Goal: Task Accomplishment & Management: Manage account settings

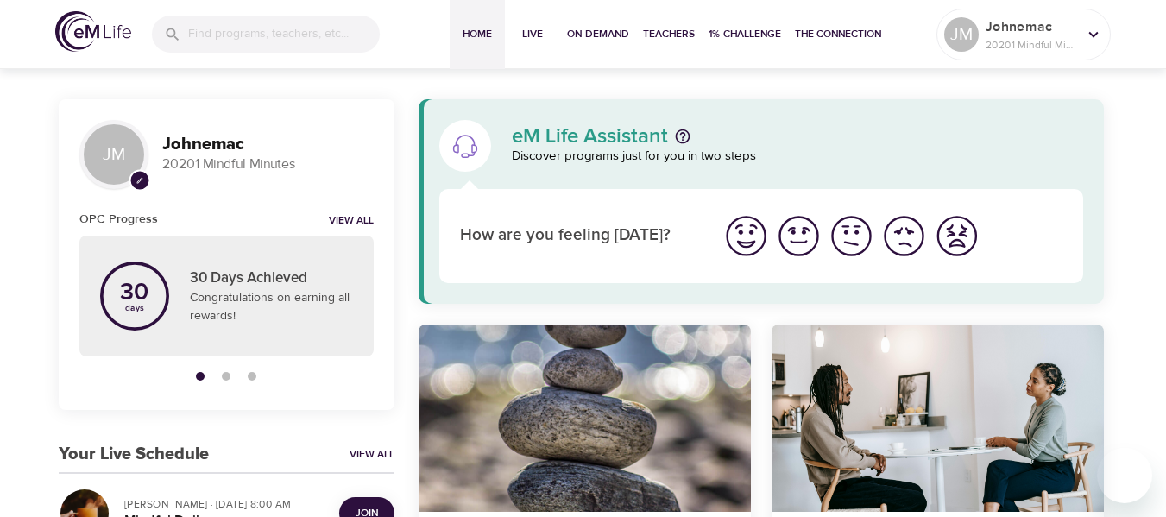
scroll to position [259, 0]
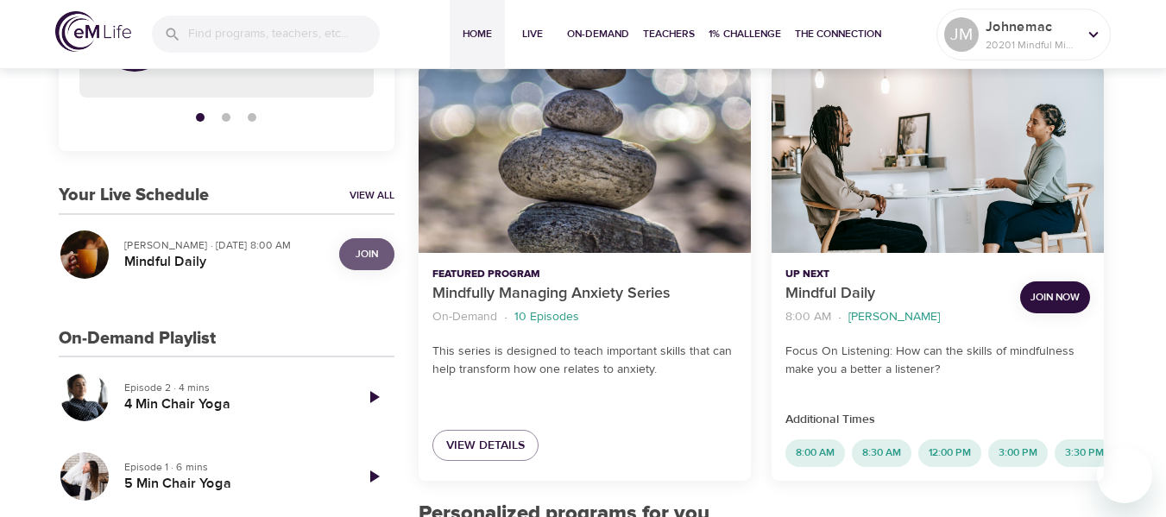
click at [363, 256] on span "Join" at bounding box center [367, 254] width 22 height 18
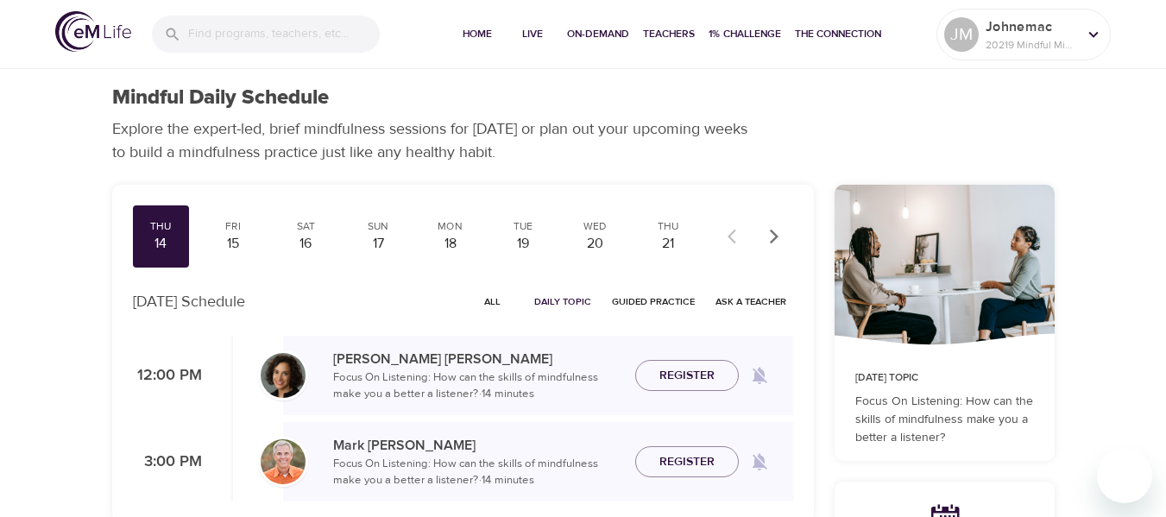
checkbox input "true"
